Goal: Information Seeking & Learning: Compare options

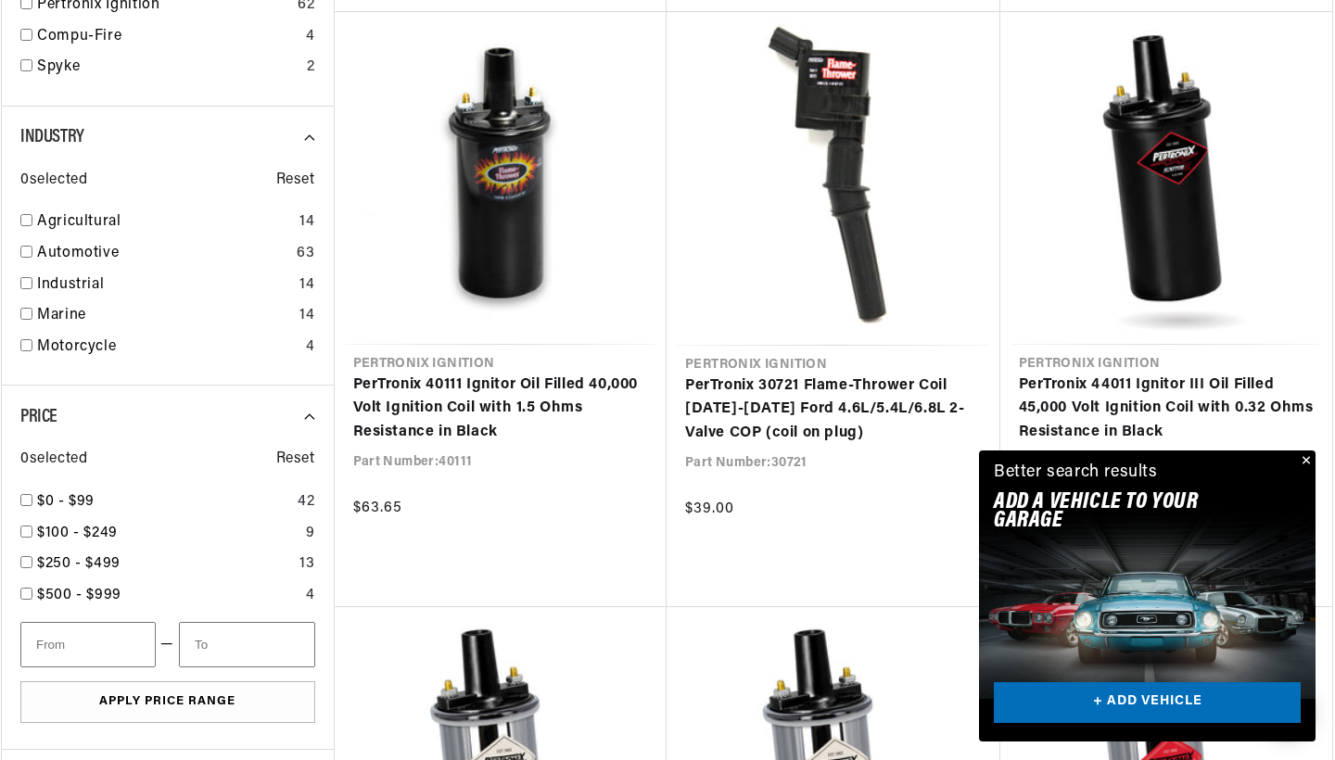
scroll to position [2022, 0]
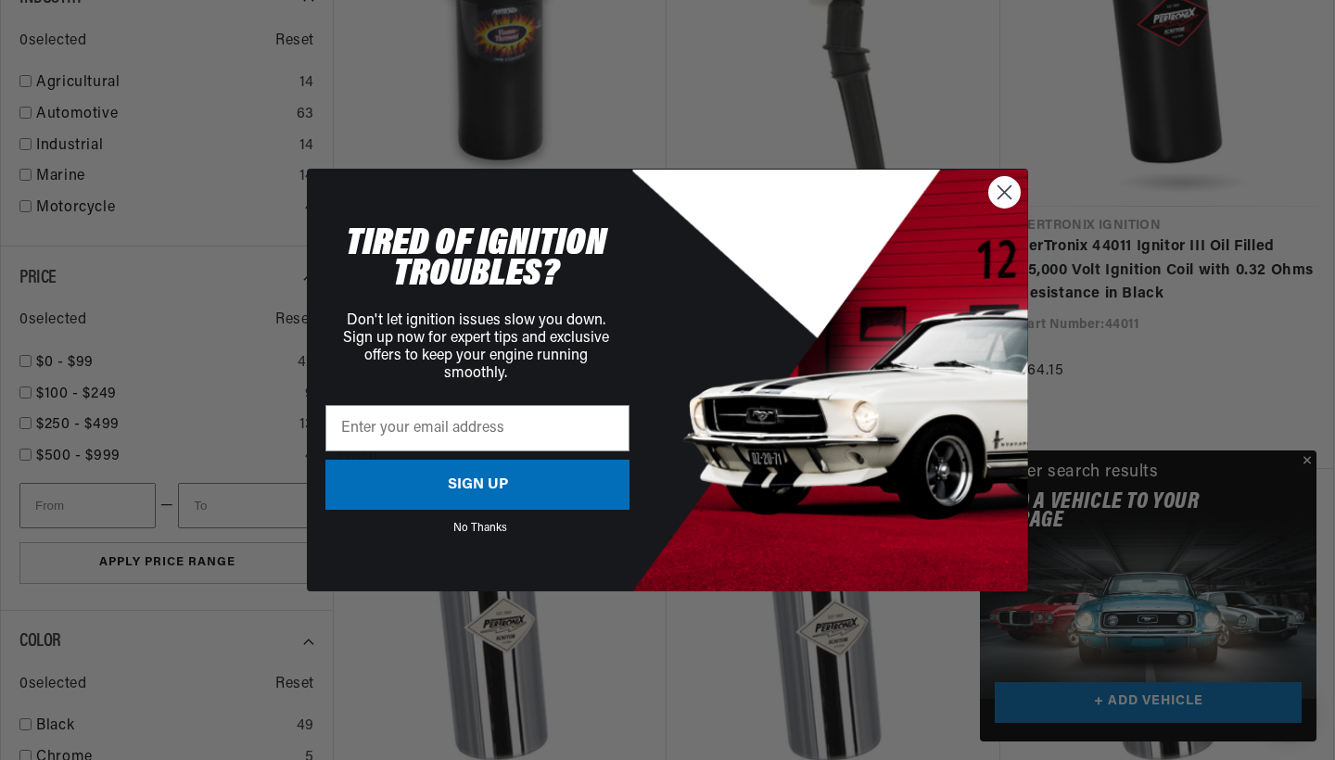
click at [996, 190] on circle "Close dialog" at bounding box center [1004, 192] width 31 height 31
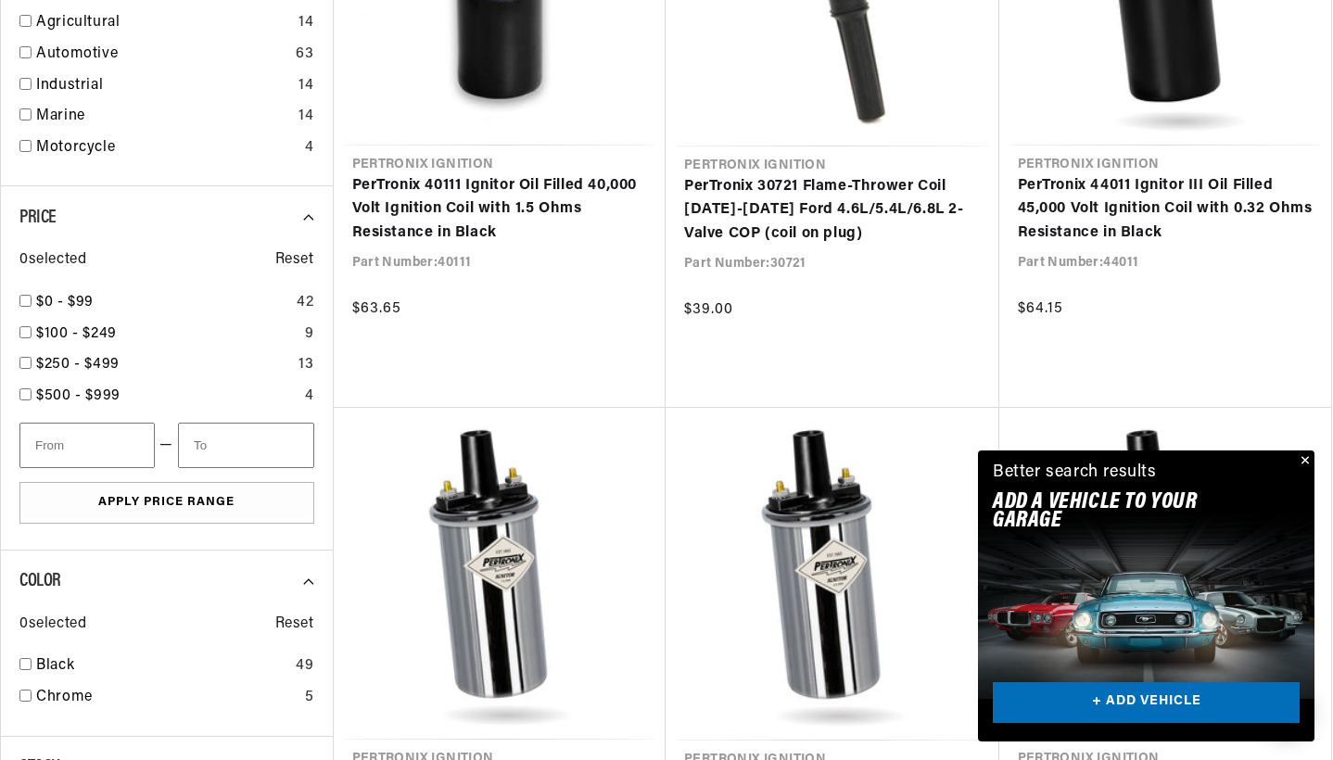
scroll to position [0, 0]
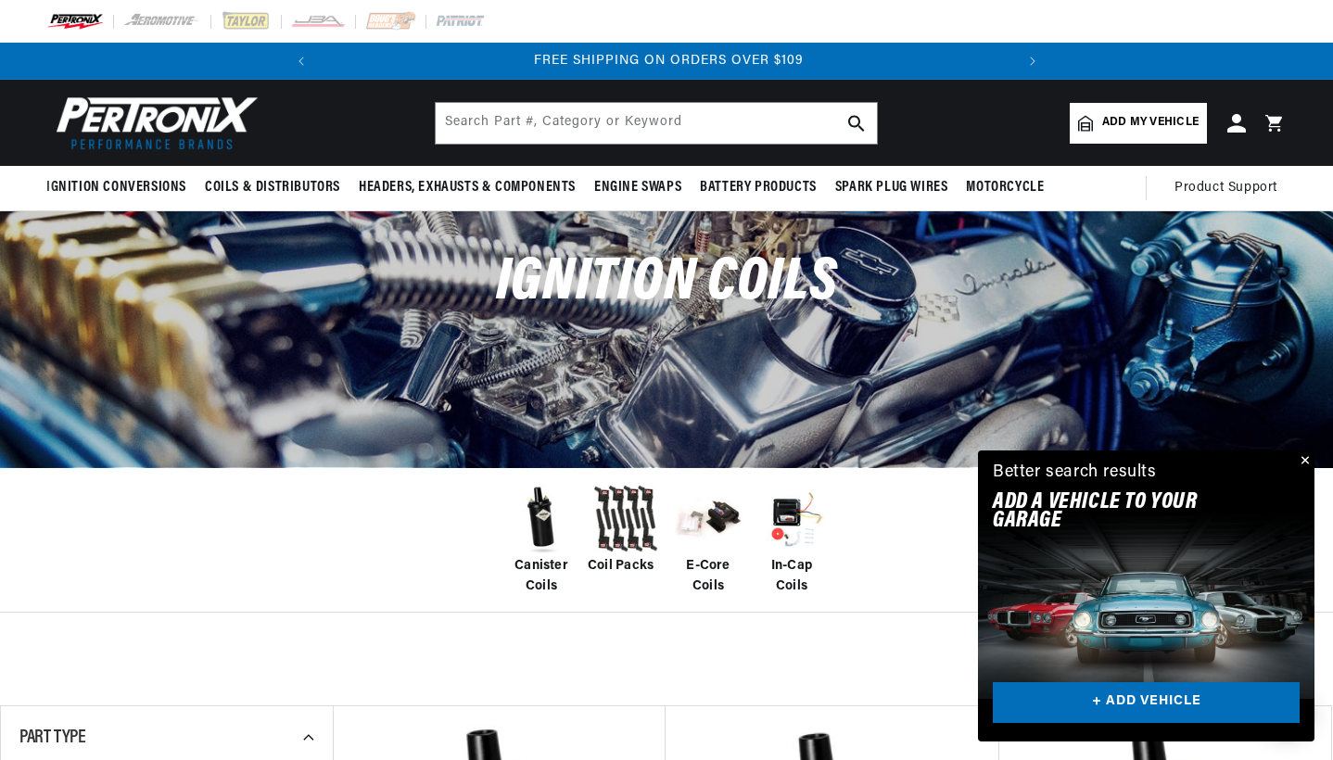
click at [1304, 465] on button "Close" at bounding box center [1303, 462] width 22 height 22
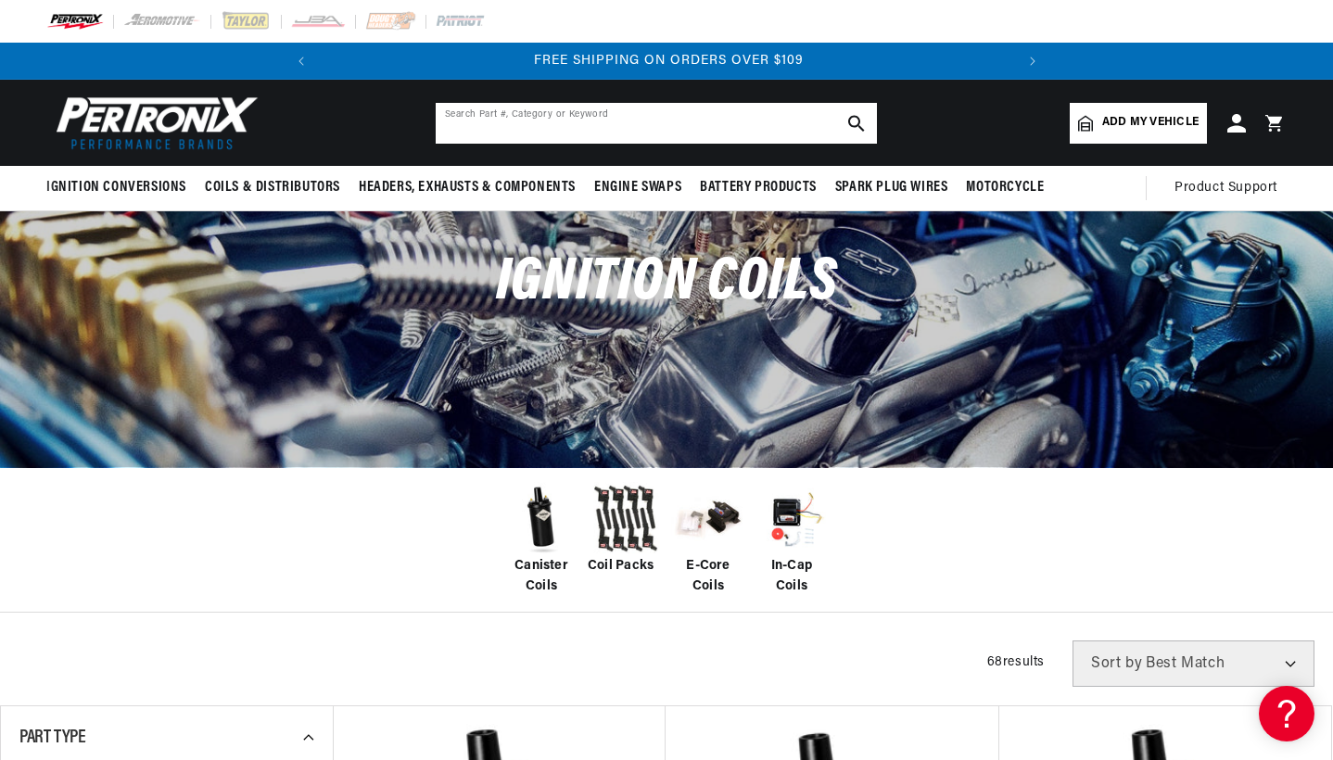
click at [641, 131] on input "text" at bounding box center [656, 123] width 441 height 41
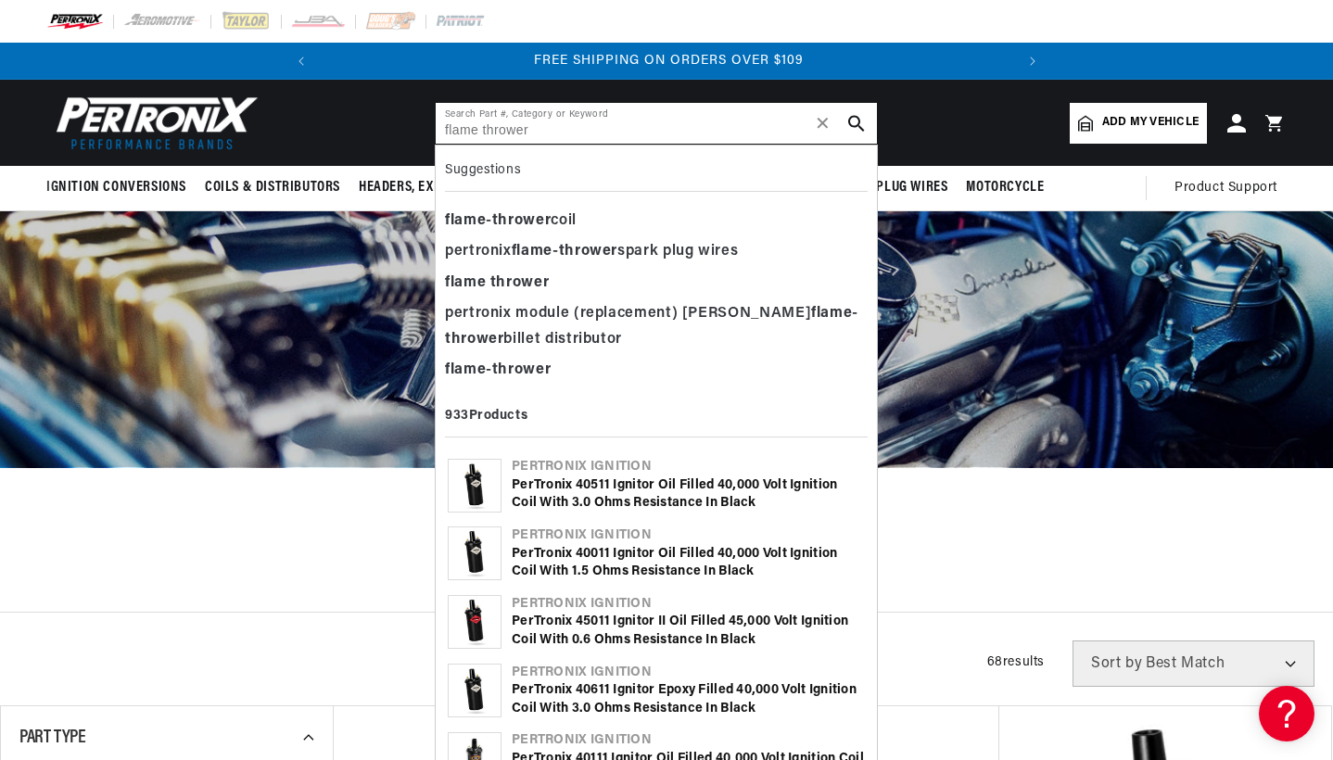
type input "flame thrower"
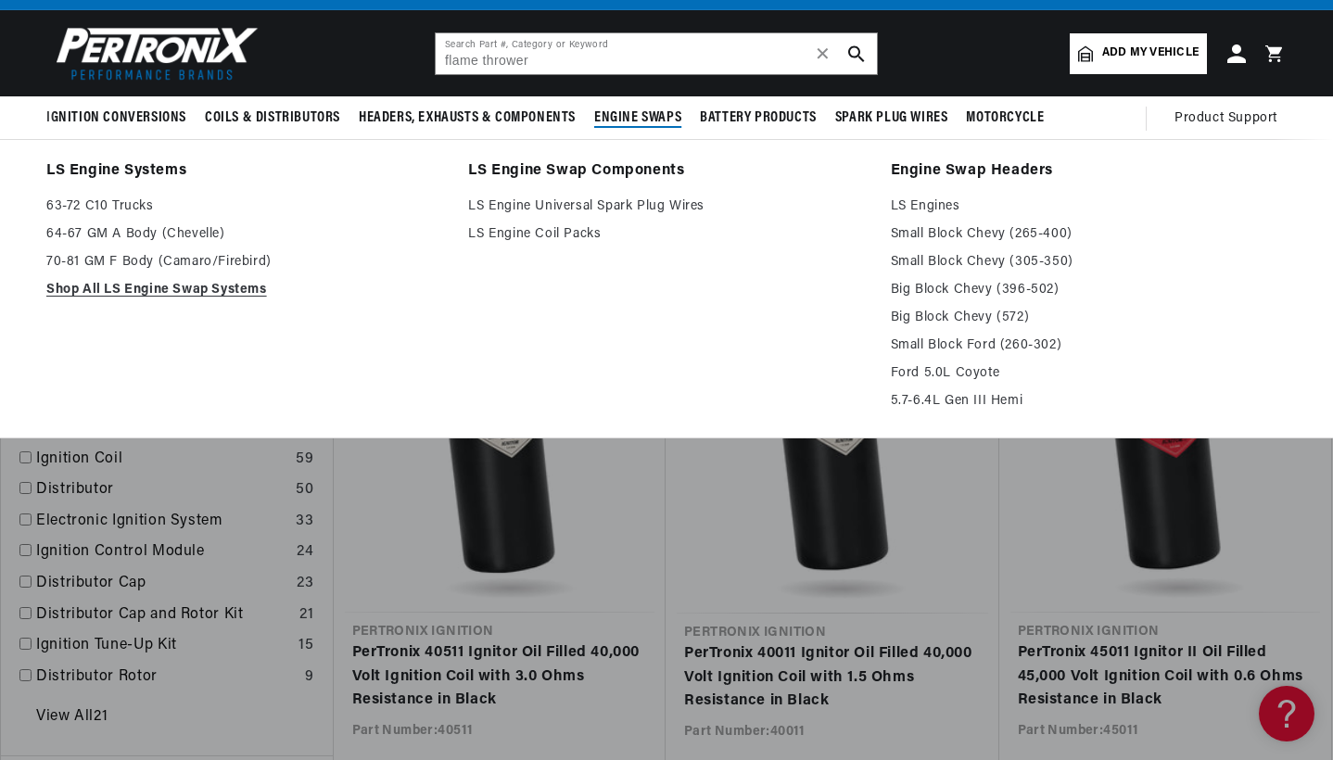
scroll to position [151, 0]
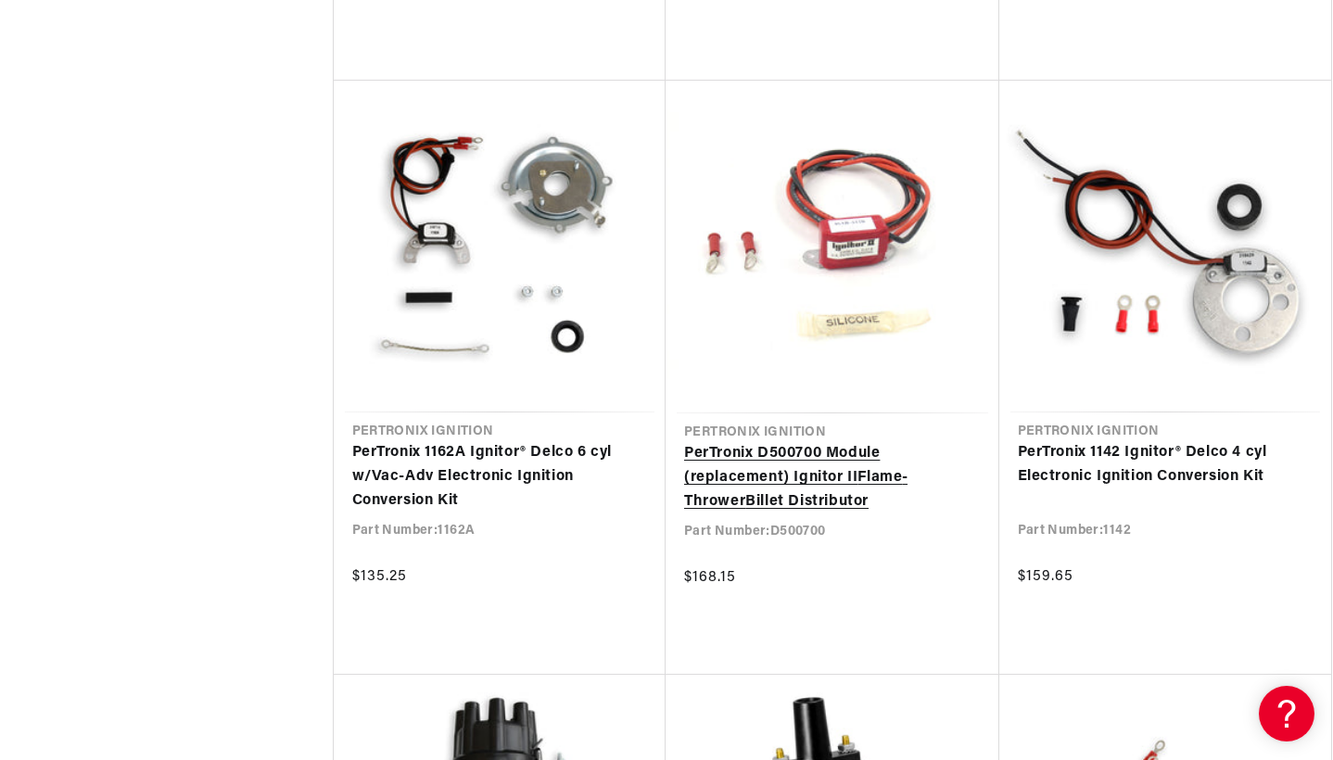
scroll to position [0, 693]
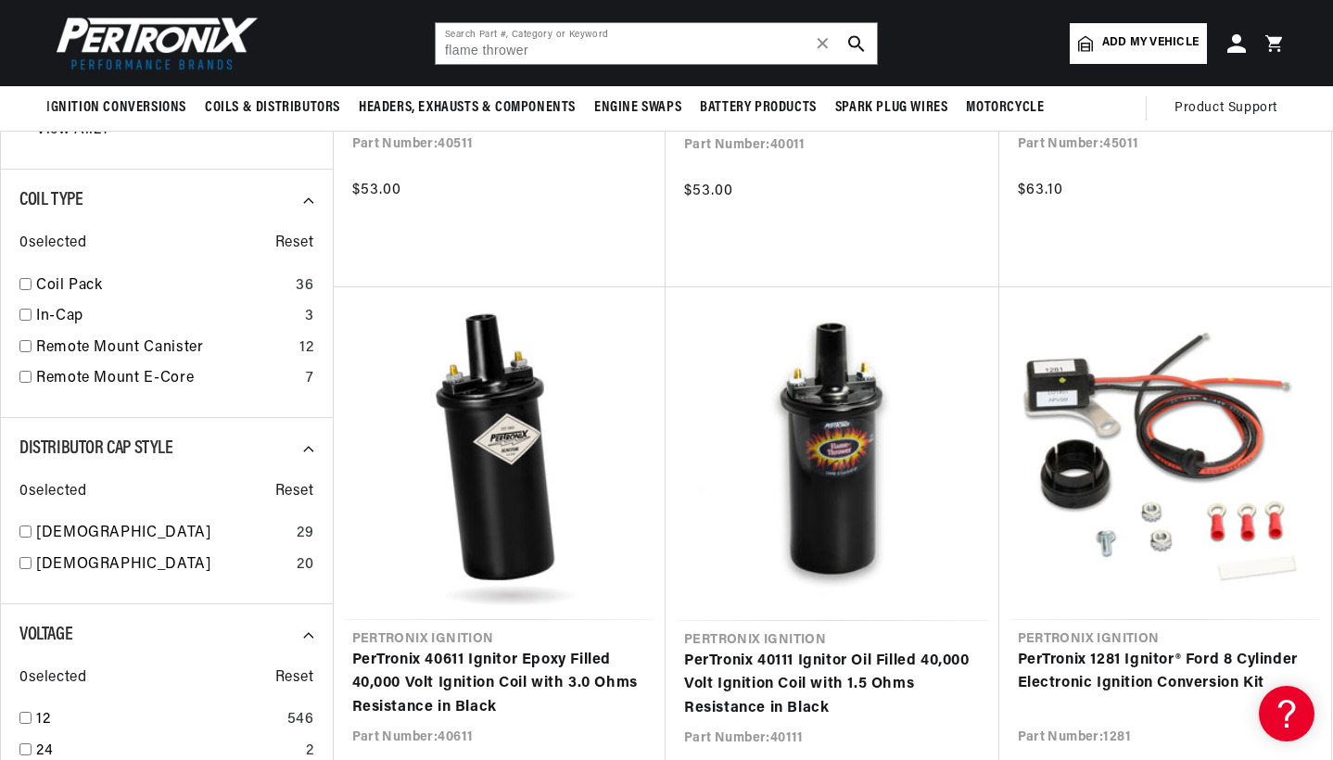
scroll to position [655, 0]
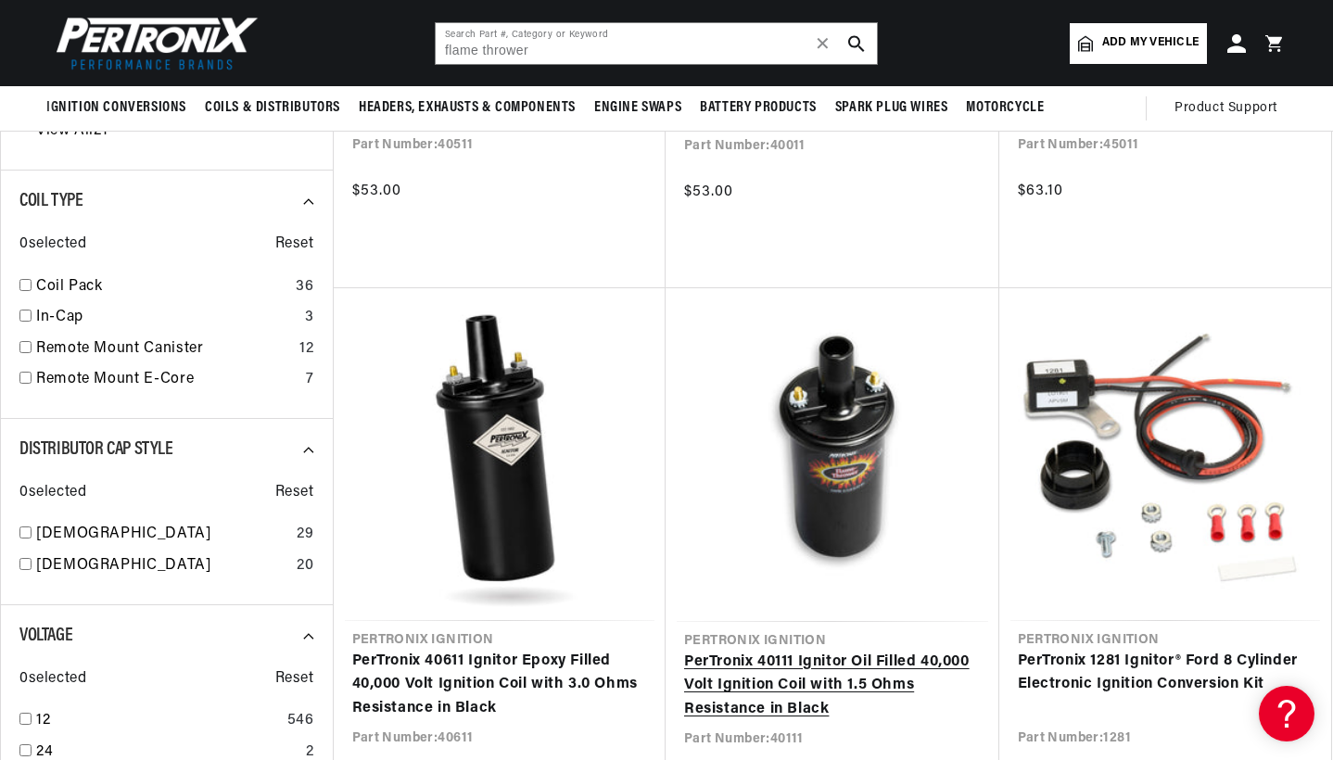
click at [846, 651] on link "PerTronix 40111 Ignitor Oil Filled 40,000 Volt Ignition Coil with 1.5 Ohms Resi…" at bounding box center [832, 686] width 297 height 71
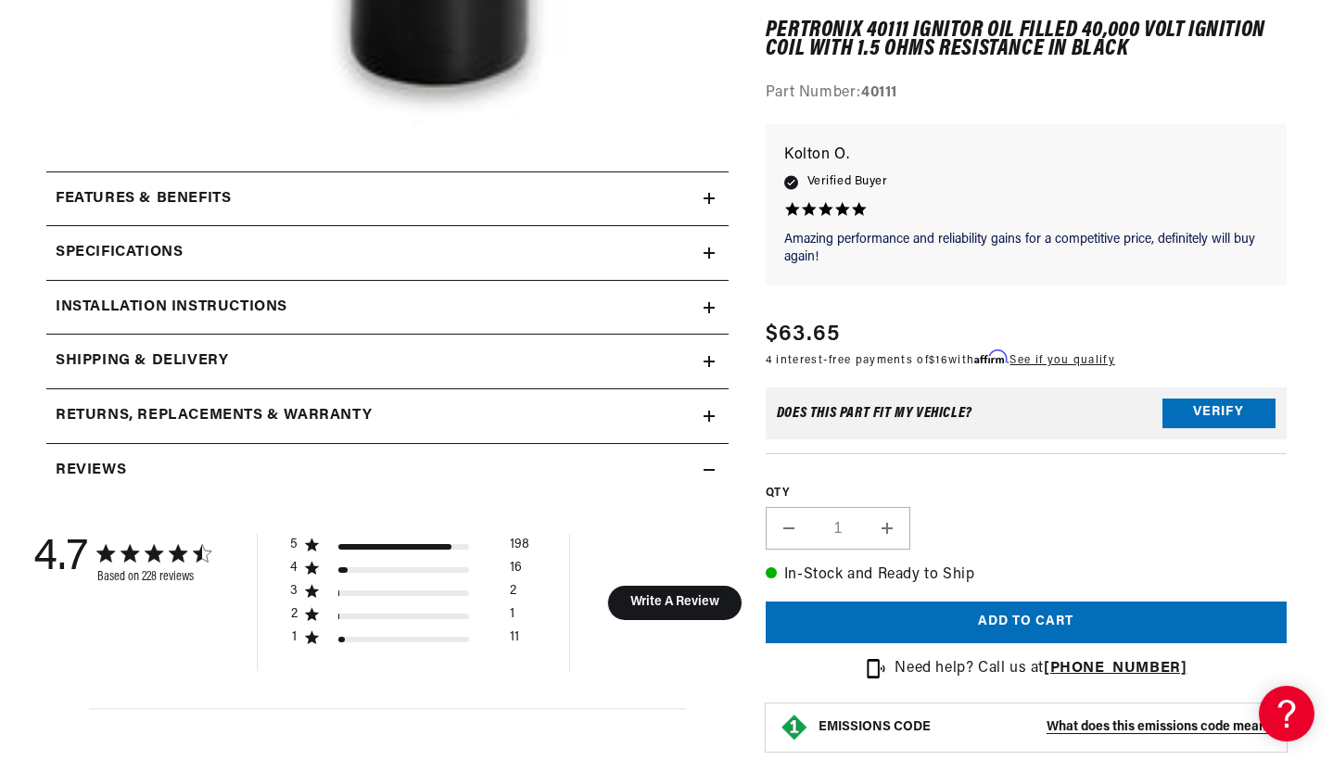
scroll to position [744, 0]
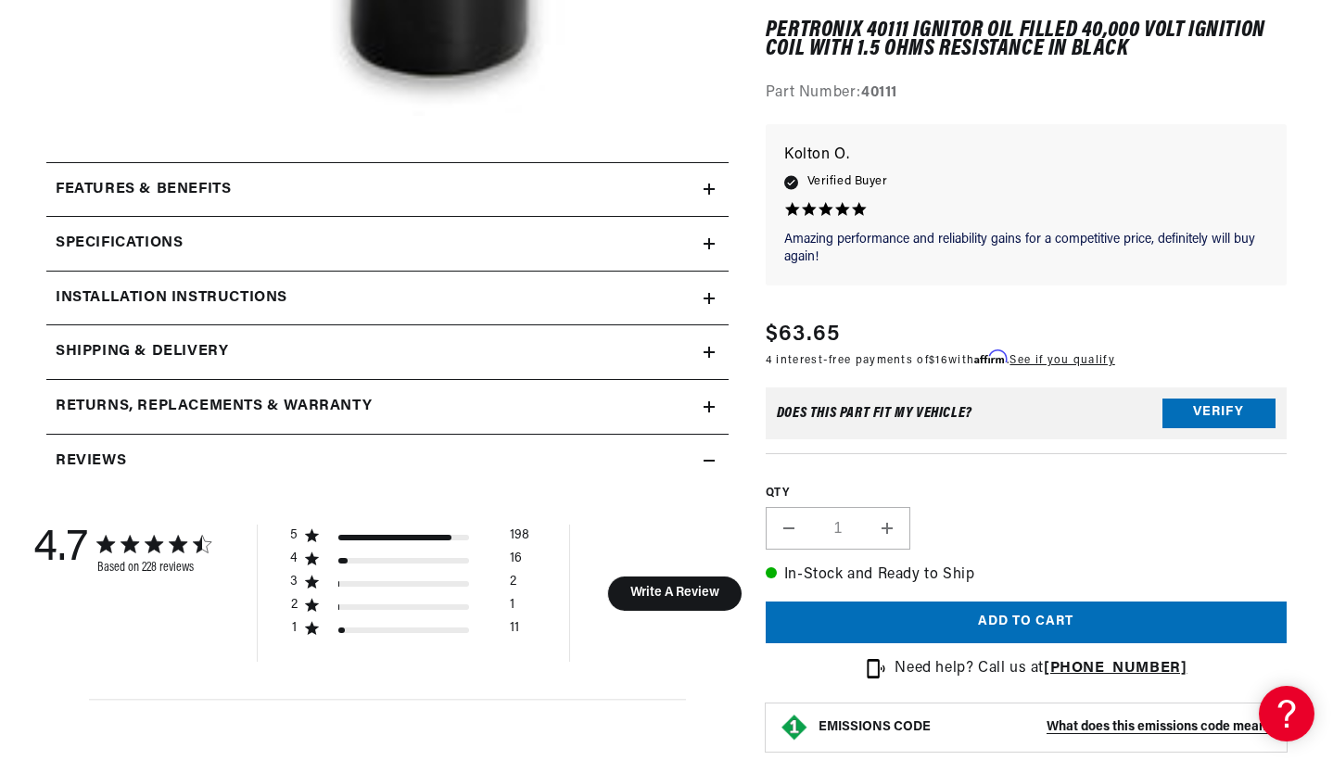
click at [108, 238] on h2 "Specifications" at bounding box center [119, 244] width 127 height 24
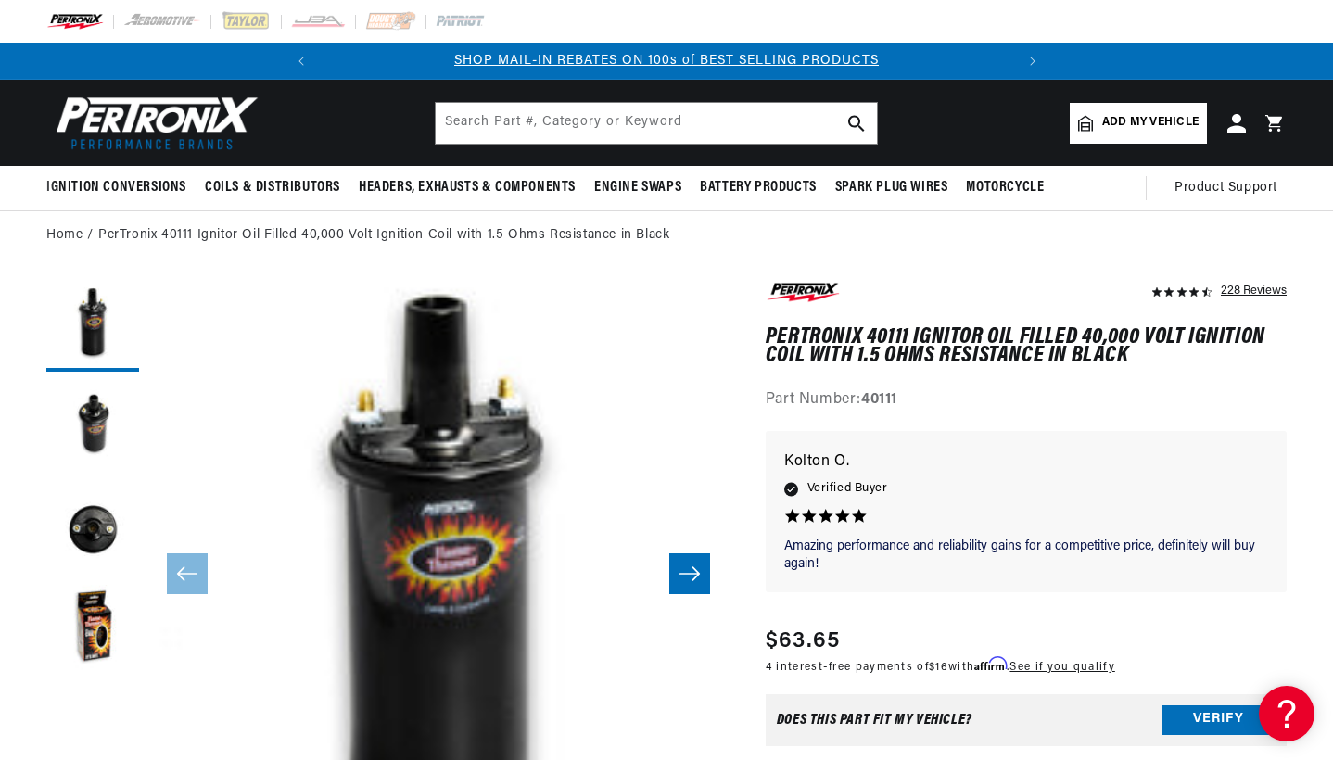
scroll to position [0, 0]
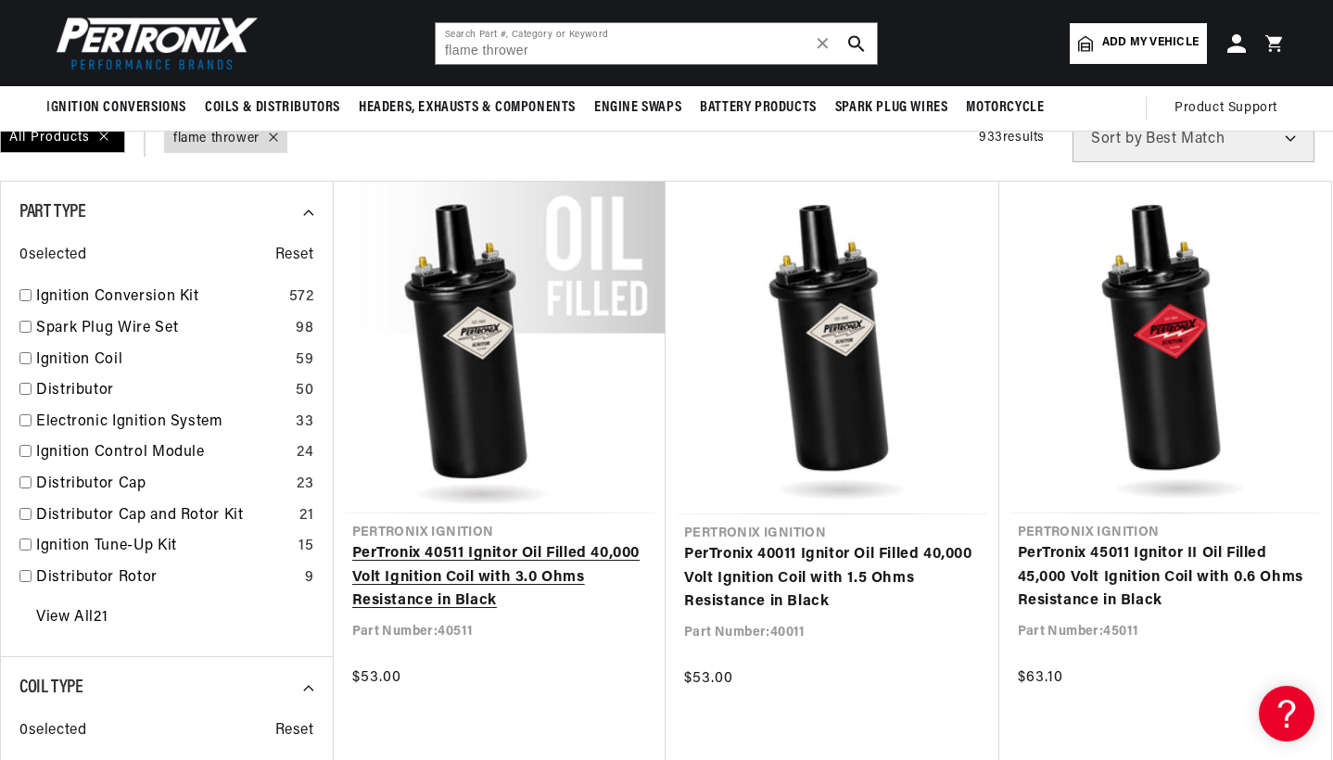
scroll to position [166, 0]
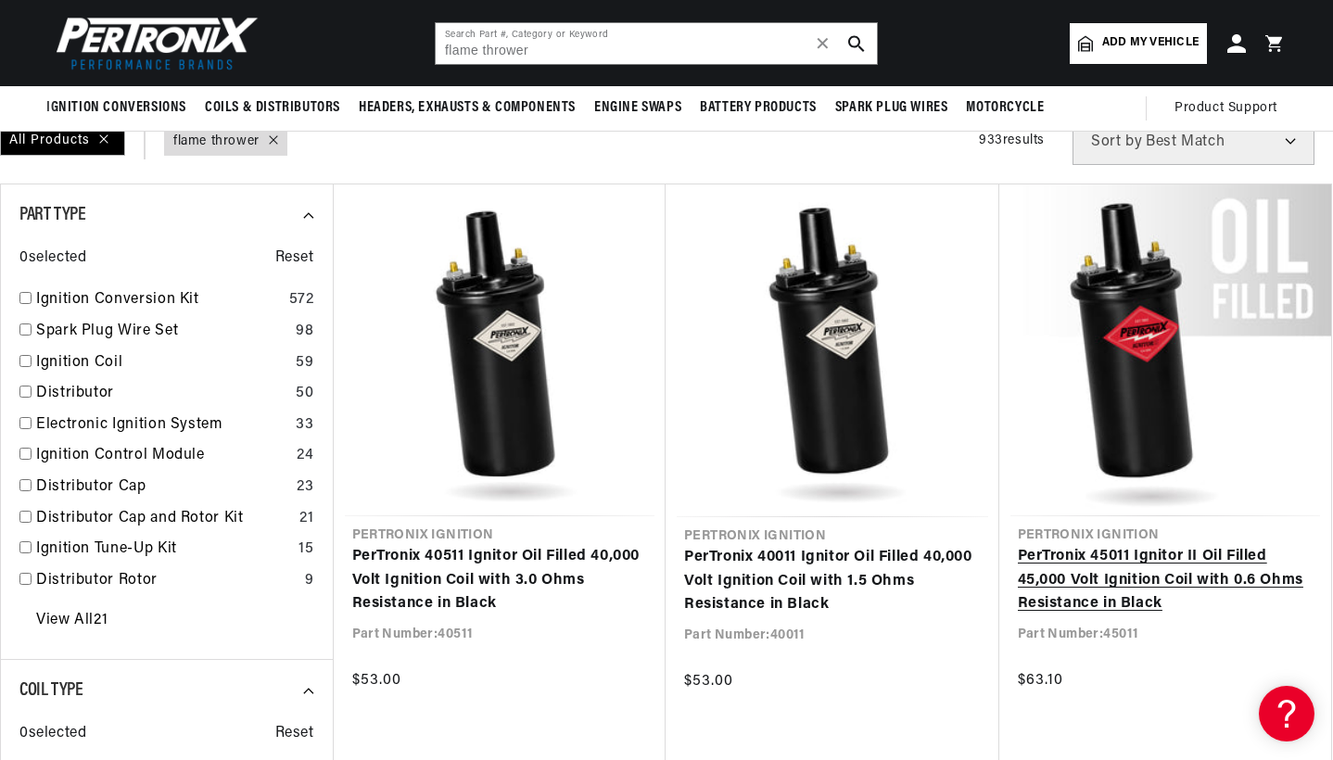
click at [1167, 545] on link "PerTronix 45011 Ignitor II Oil Filled 45,000 Volt Ignition Coil with 0.6 Ohms R…" at bounding box center [1166, 580] width 296 height 71
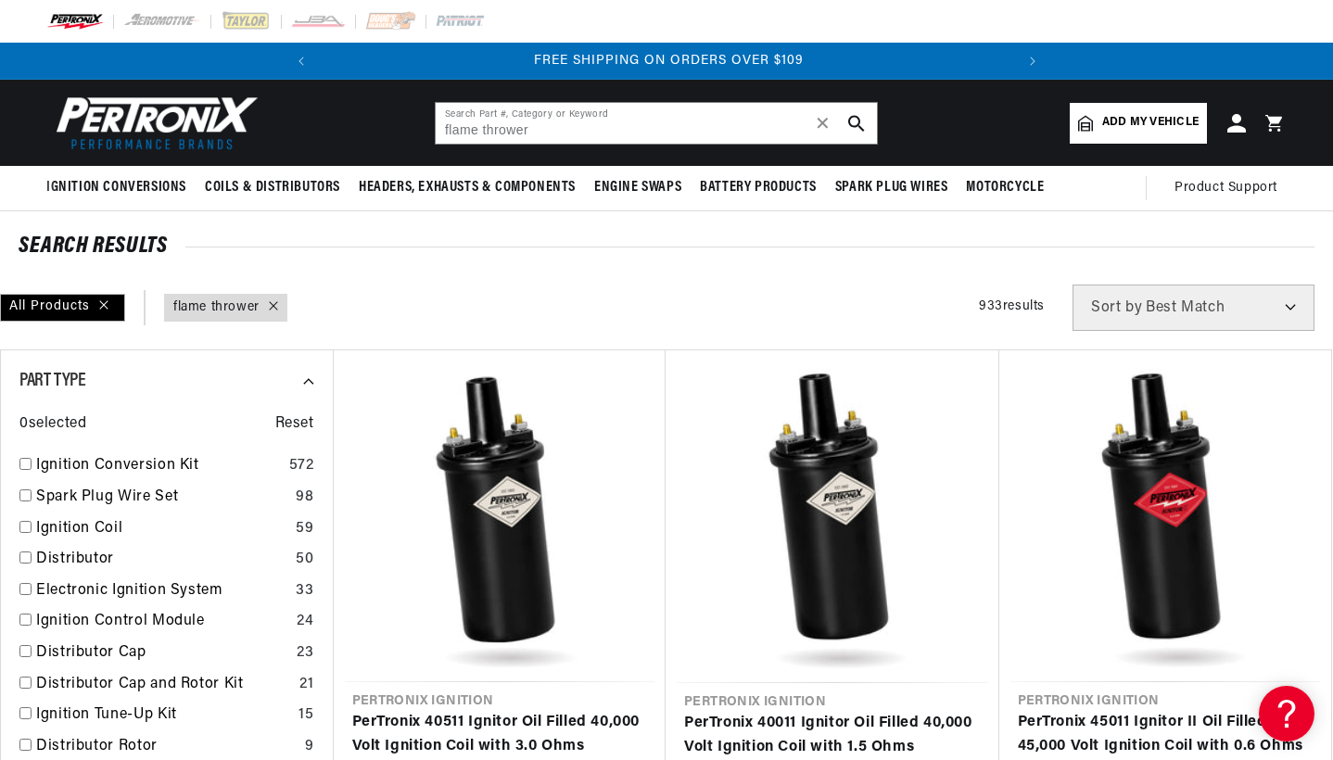
scroll to position [0, 0]
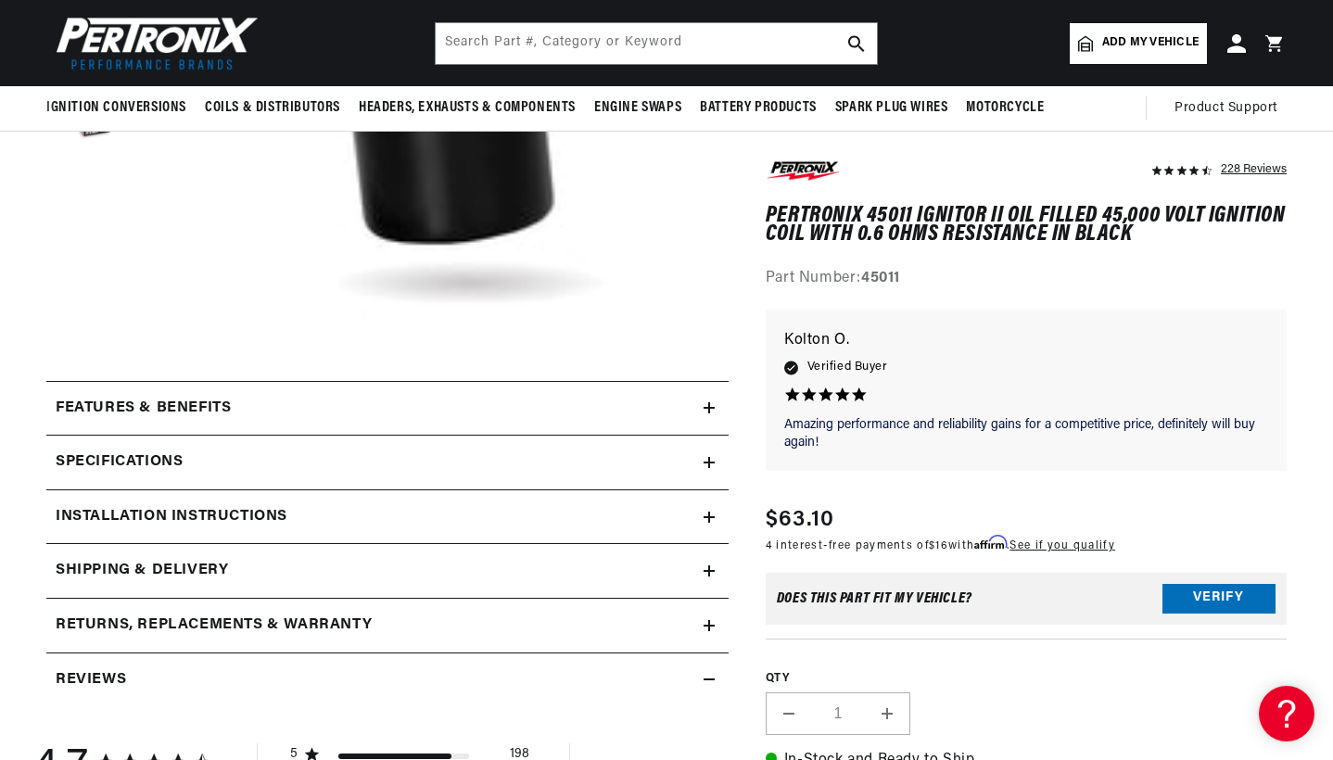
click at [168, 460] on h2 "Specifications" at bounding box center [119, 463] width 127 height 24
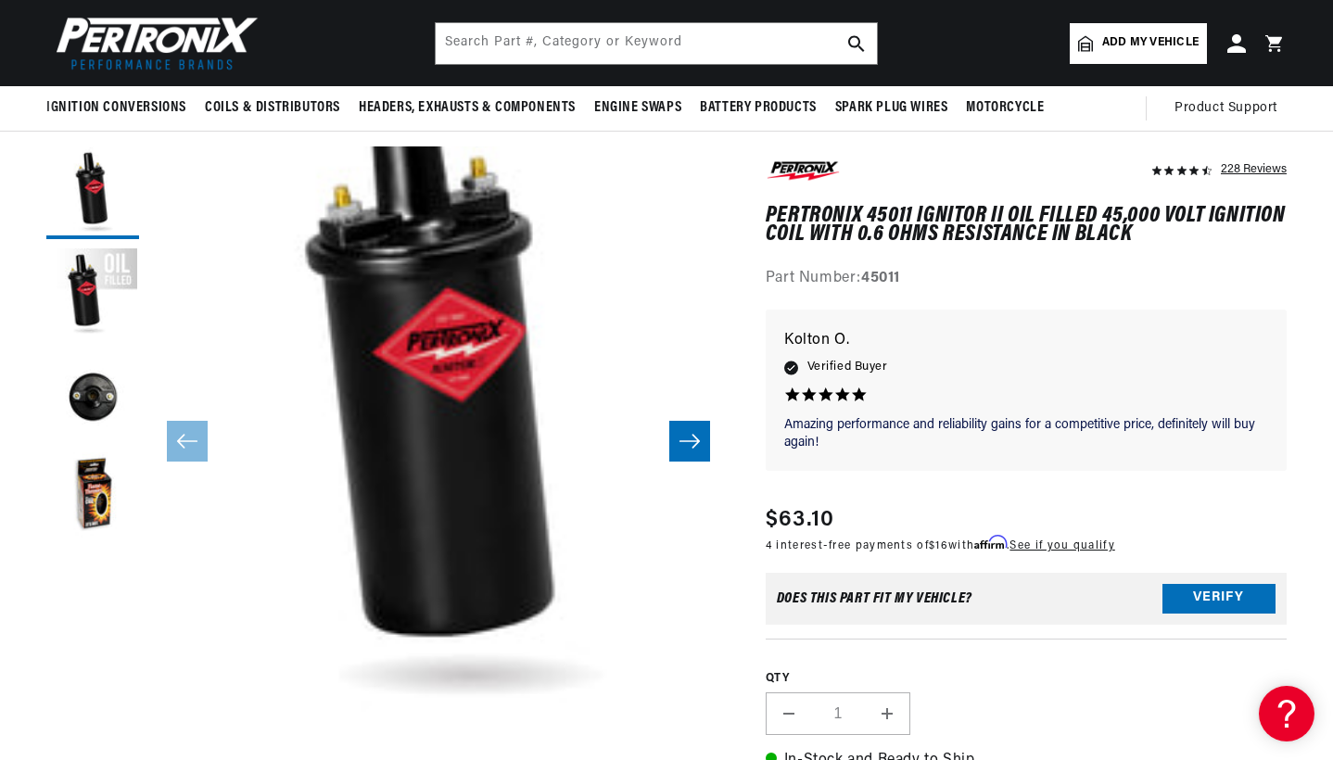
scroll to position [132, 0]
